Goal: Information Seeking & Learning: Learn about a topic

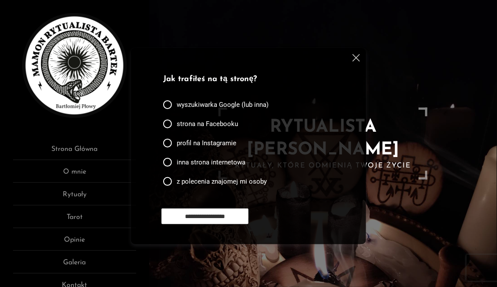
click at [219, 118] on div "strona na Facebooku" at bounding box center [202, 125] width 78 height 19
click at [220, 121] on span "strona na Facebooku" at bounding box center [207, 123] width 61 height 9
click at [220, 207] on div "**********" at bounding box center [247, 143] width 188 height 168
click at [224, 220] on input "**********" at bounding box center [205, 216] width 87 height 16
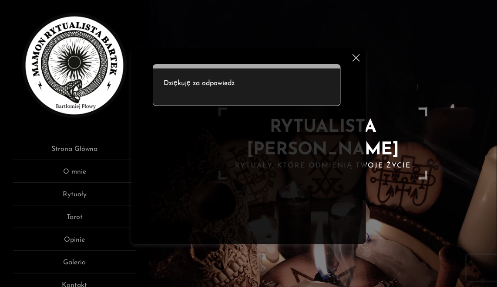
click at [357, 51] on div "Ankieta do użytkowników strony Dziękuję za odpowiedź" at bounding box center [248, 146] width 235 height 196
click at [357, 57] on img at bounding box center [356, 57] width 7 height 7
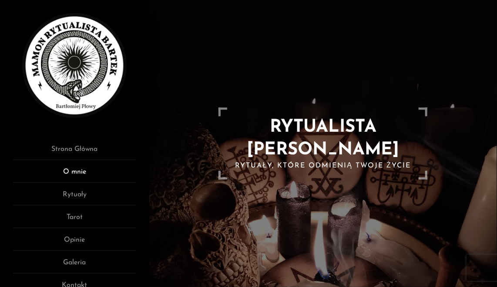
click at [86, 172] on link "O mnie" at bounding box center [74, 174] width 123 height 16
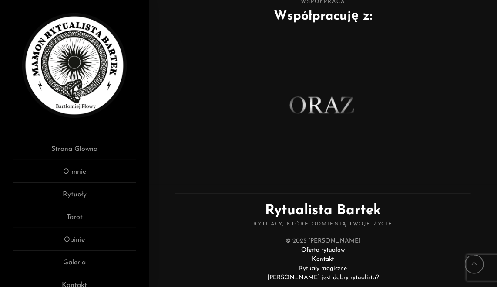
scroll to position [744, 0]
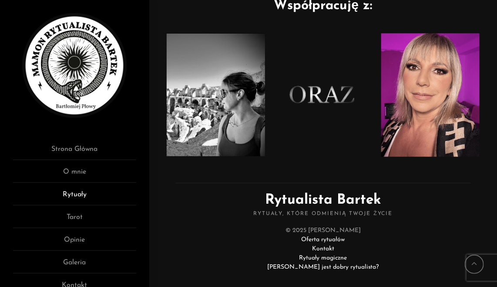
click at [89, 193] on link "Rytuały" at bounding box center [74, 197] width 123 height 16
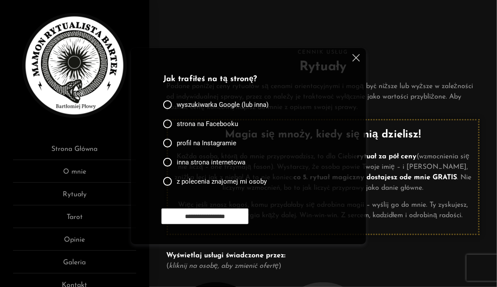
click at [352, 58] on div at bounding box center [355, 59] width 10 height 10
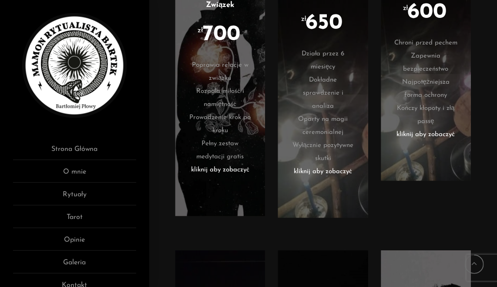
scroll to position [2125, 0]
